Goal: Task Accomplishment & Management: Use online tool/utility

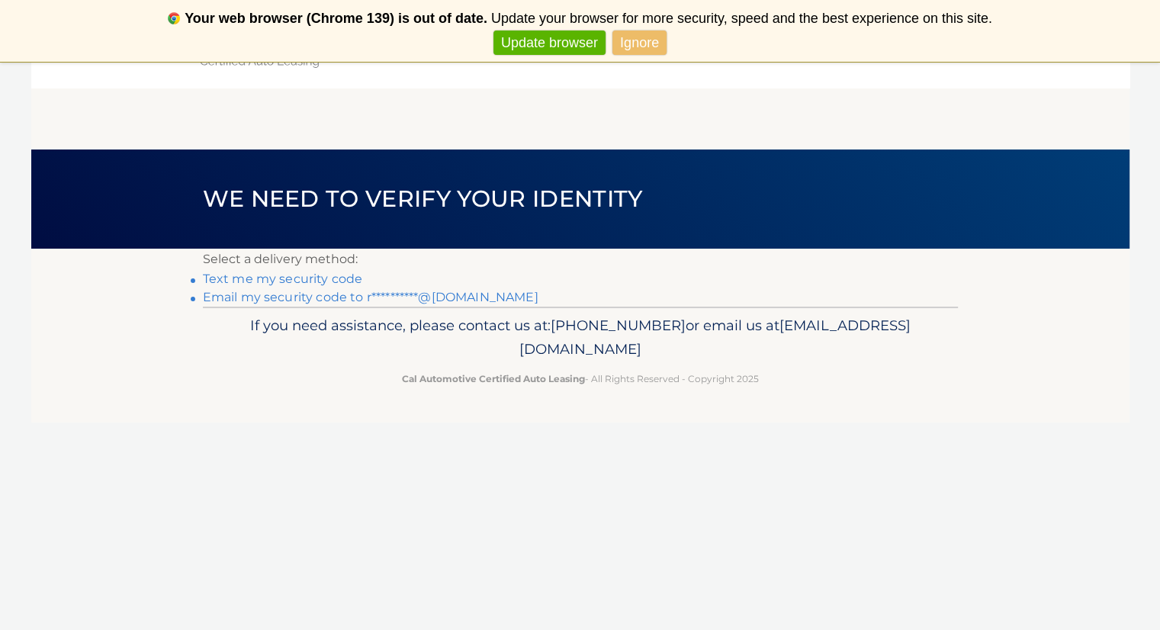
click at [480, 298] on link "**********" at bounding box center [371, 297] width 336 height 14
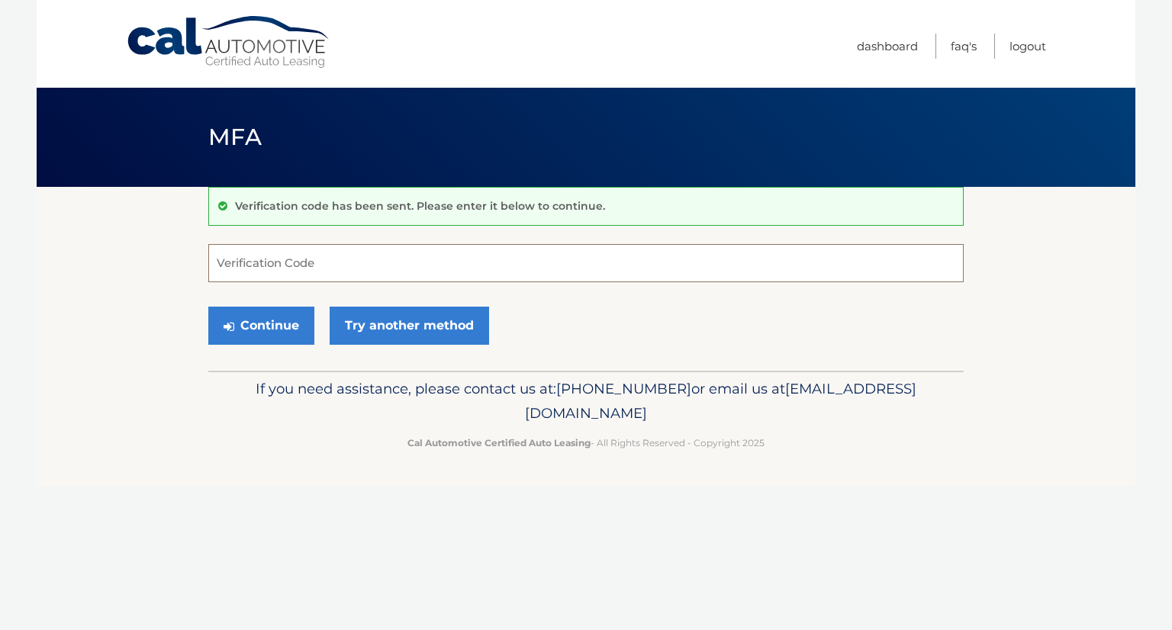
click at [332, 266] on input "Verification Code" at bounding box center [585, 263] width 755 height 38
type input "955461"
click at [281, 327] on button "Continue" at bounding box center [261, 326] width 106 height 38
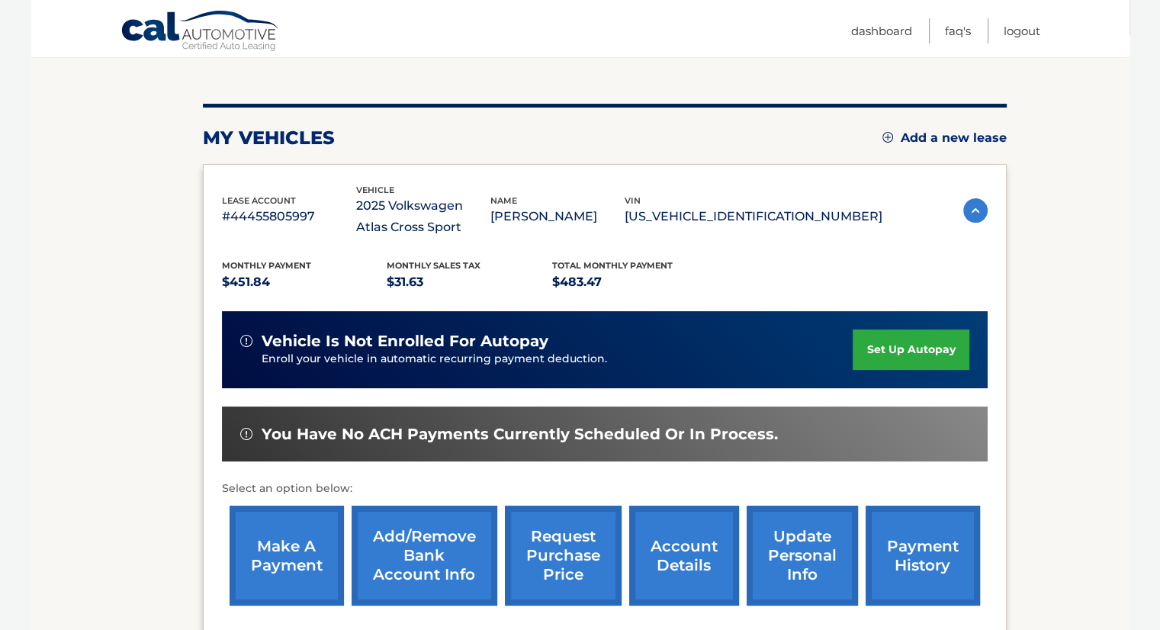
scroll to position [153, 0]
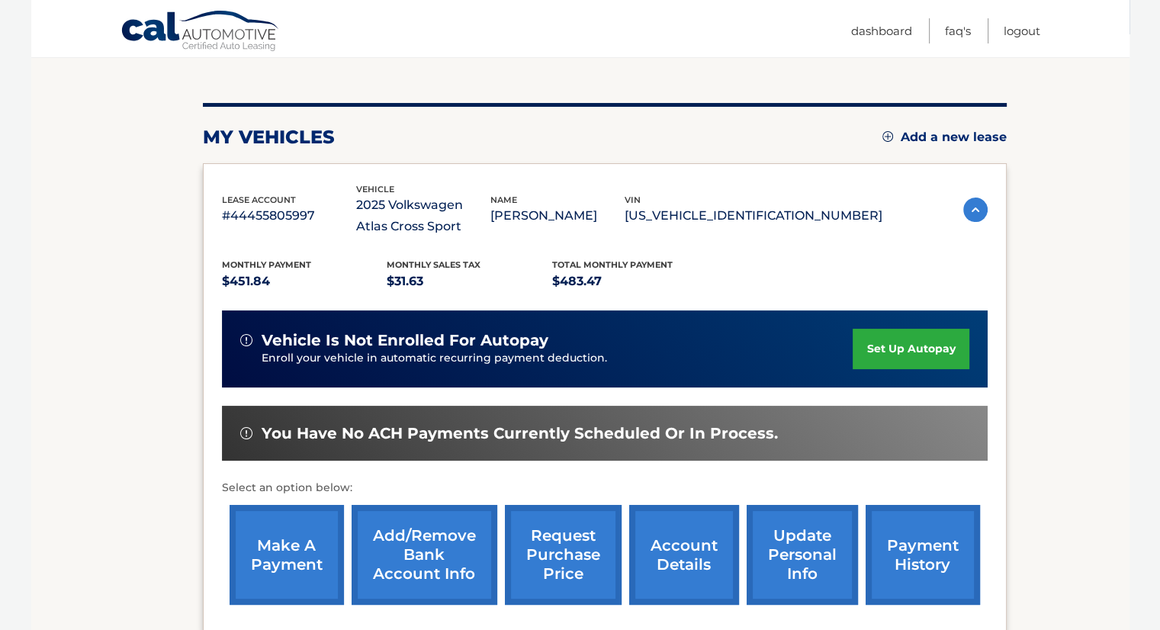
click at [282, 549] on link "make a payment" at bounding box center [287, 555] width 114 height 100
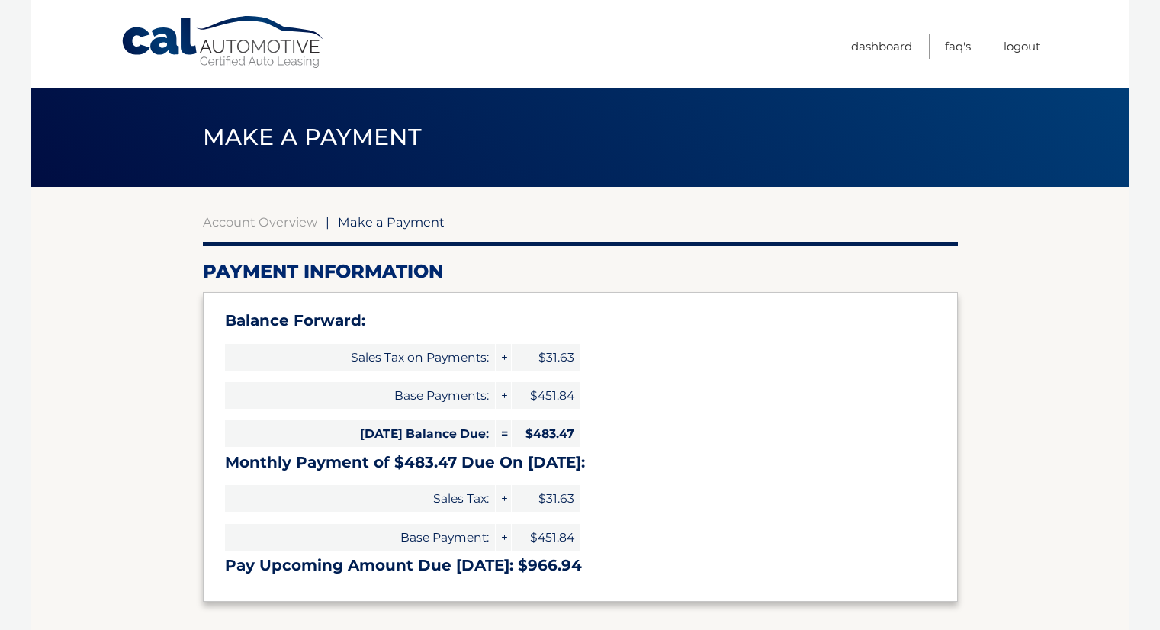
select select "NDBkYzU0MDktNWI0NC00NjU2LTlkM2ItNTlhMTViOGMyMTFm"
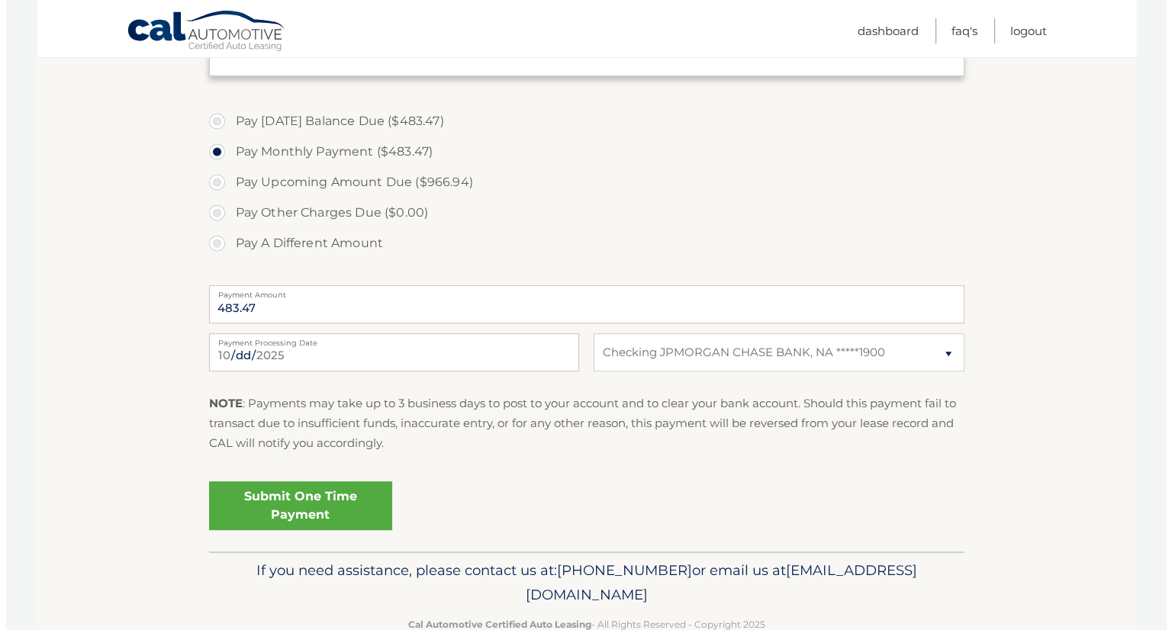
scroll to position [534, 0]
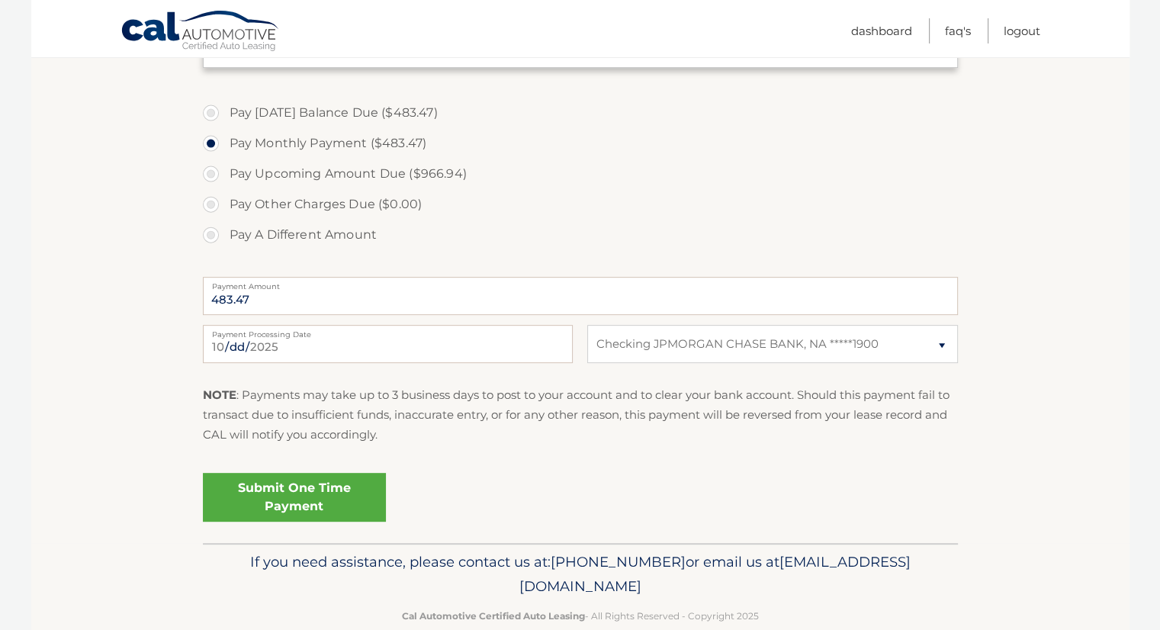
click at [336, 500] on link "Submit One Time Payment" at bounding box center [294, 497] width 183 height 49
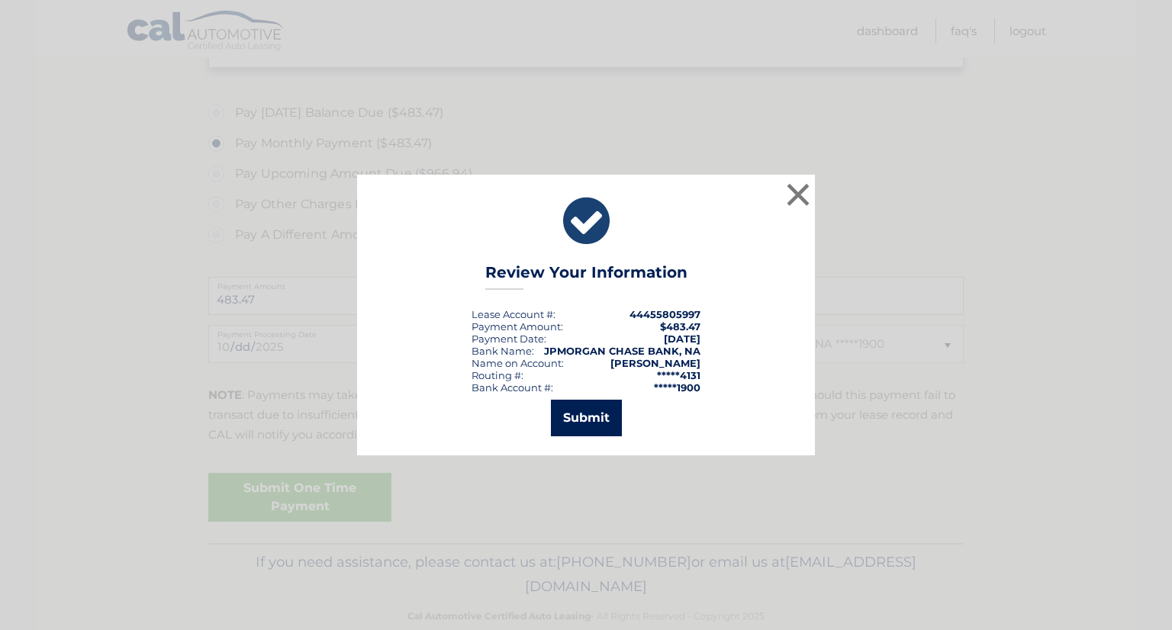
click at [606, 416] on button "Submit" at bounding box center [586, 418] width 71 height 37
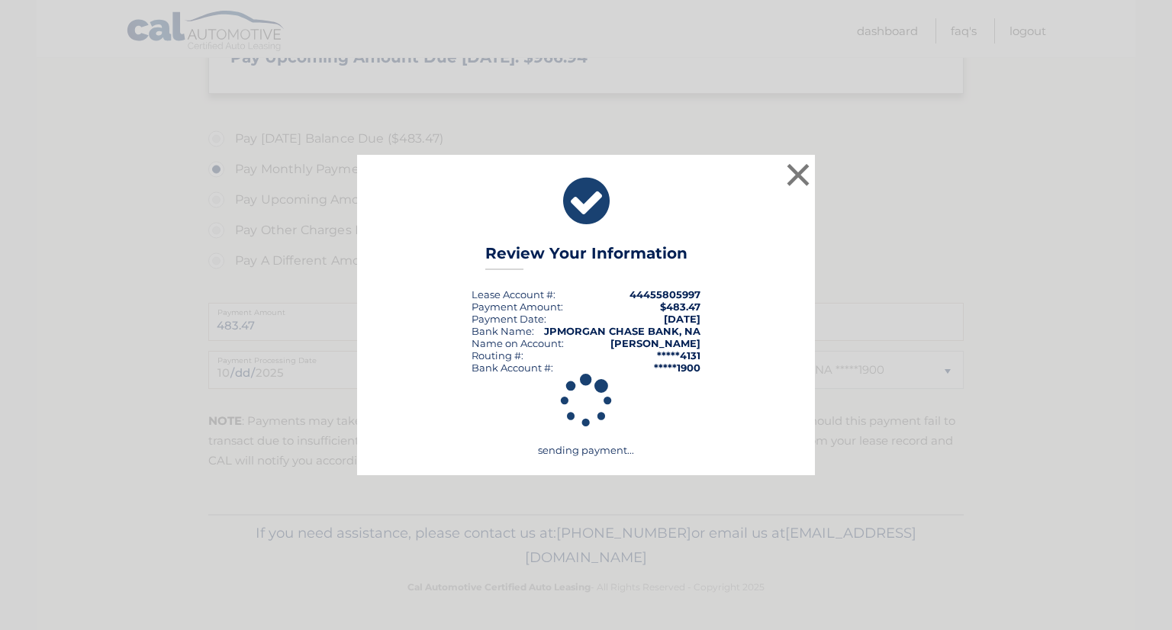
scroll to position [507, 0]
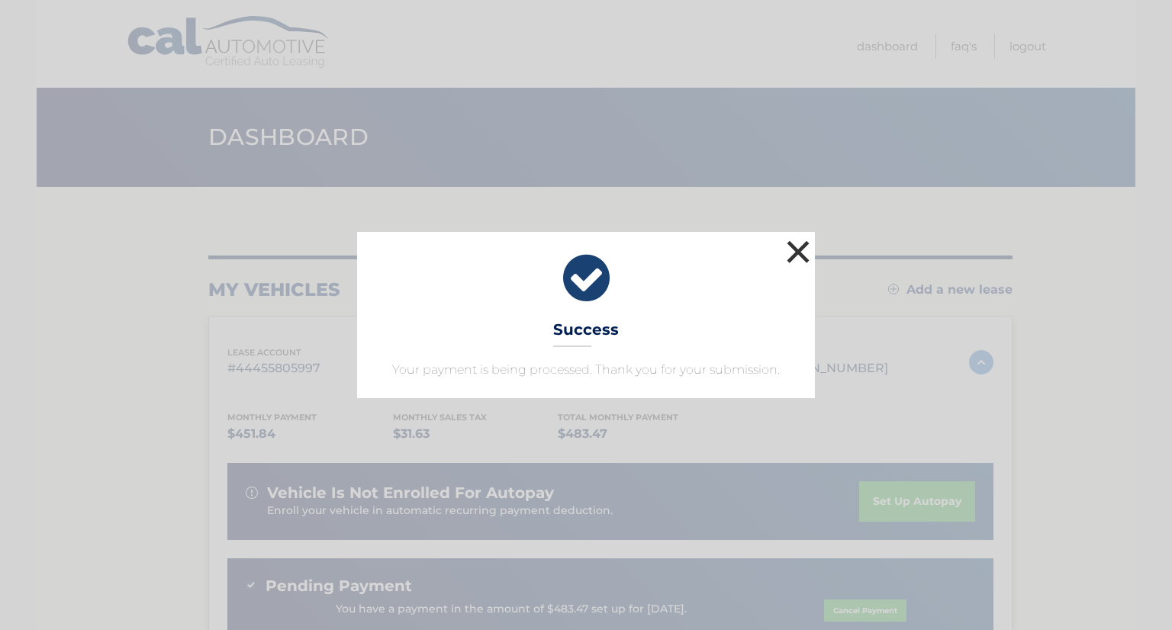
click at [796, 250] on button "×" at bounding box center [798, 252] width 31 height 31
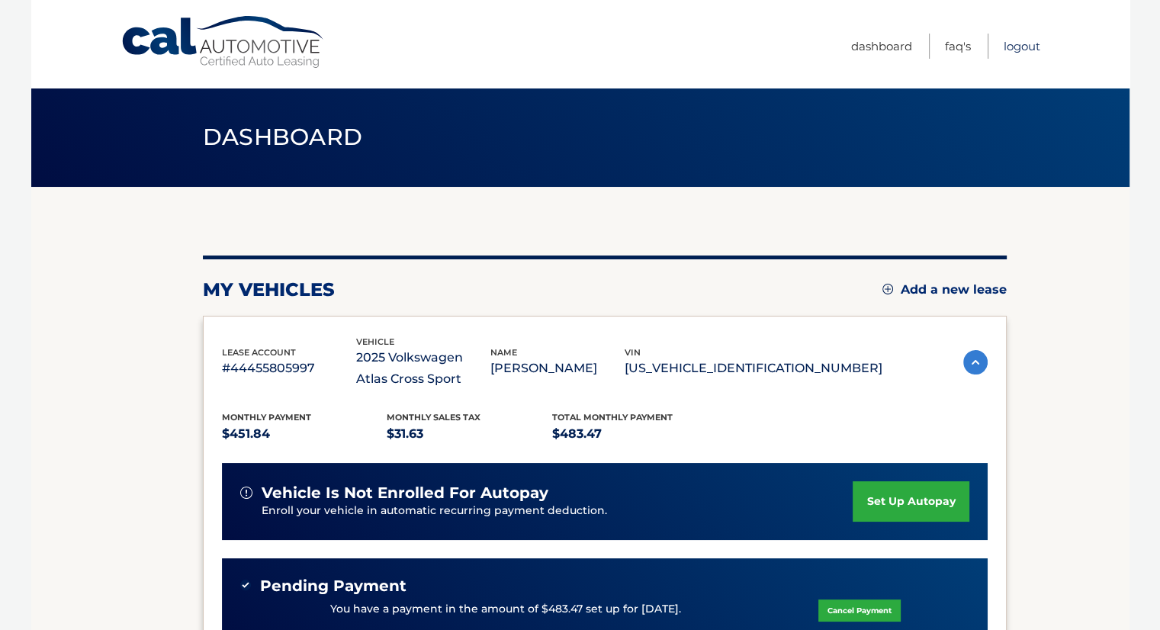
click at [1019, 47] on link "Logout" at bounding box center [1022, 46] width 37 height 25
